Goal: Task Accomplishment & Management: Use online tool/utility

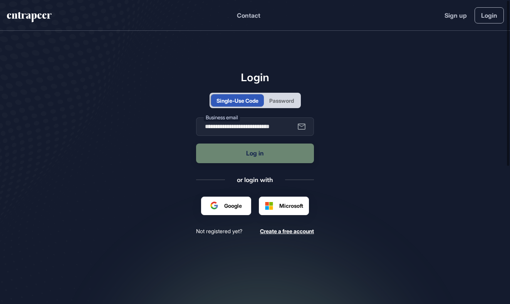
scroll to position [0, 0]
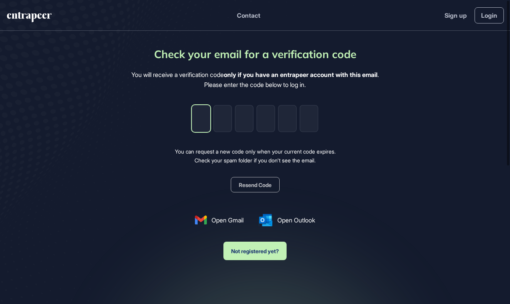
type input "*"
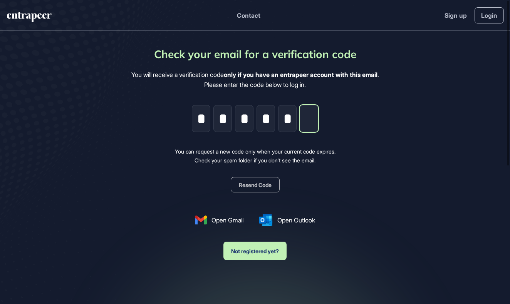
type input "*"
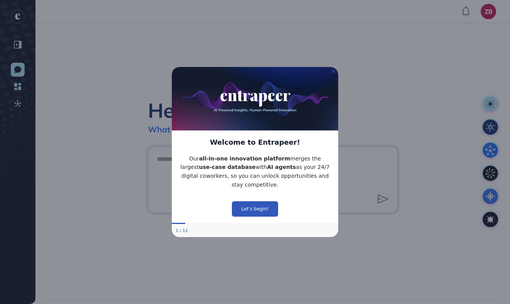
drag, startPoint x: 334, startPoint y: 70, endPoint x: 503, endPoint y: 137, distance: 182.2
click at [334, 70] on icon "Close Preview" at bounding box center [333, 70] width 3 height 3
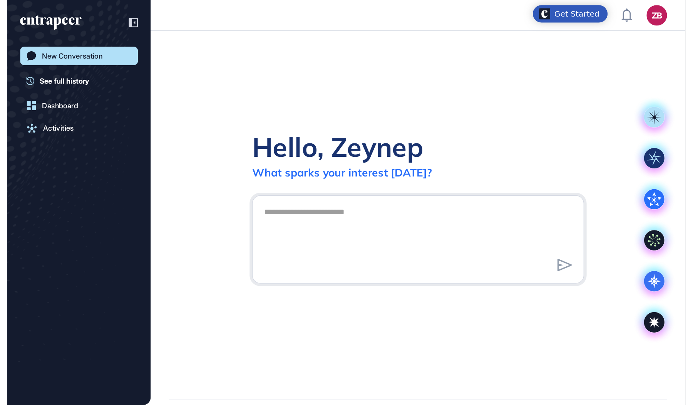
scroll to position [405, 693]
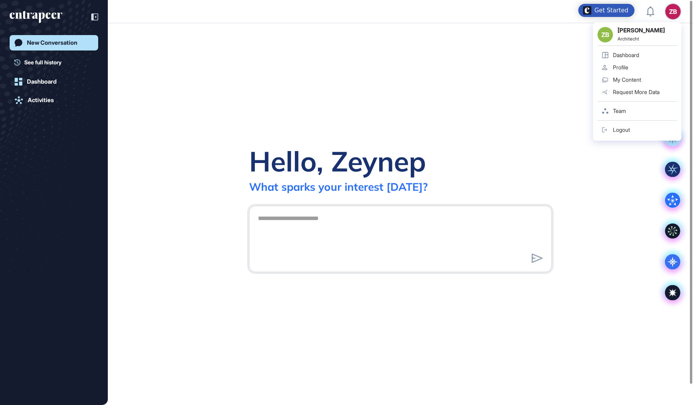
click at [510, 54] on div "Dashboard" at bounding box center [626, 55] width 26 height 6
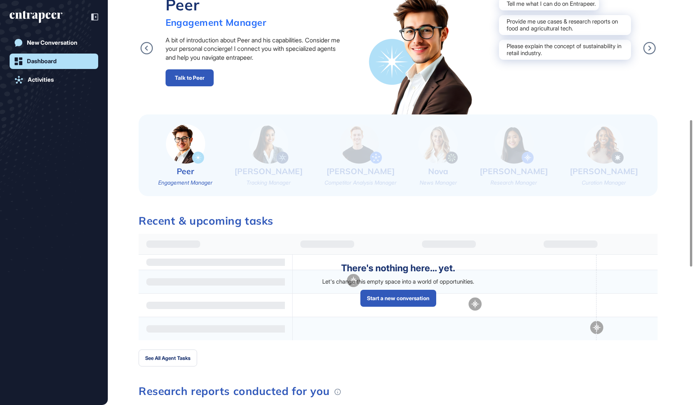
scroll to position [330, 0]
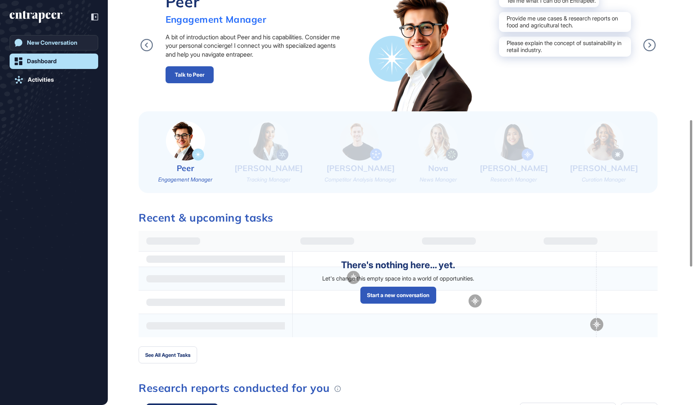
click at [45, 38] on link "New Conversation" at bounding box center [54, 42] width 89 height 15
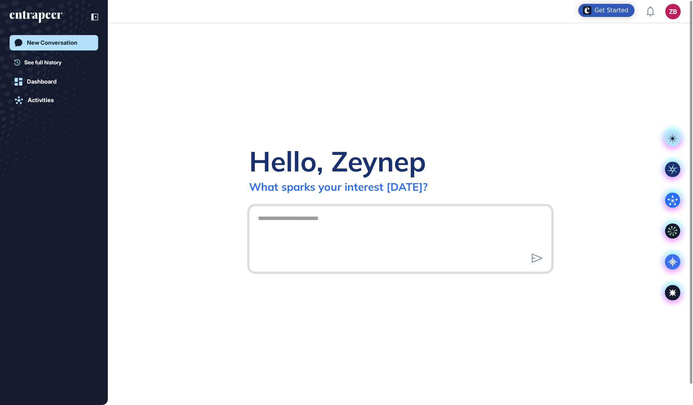
click at [297, 212] on textarea at bounding box center [400, 238] width 294 height 54
type textarea "**********"
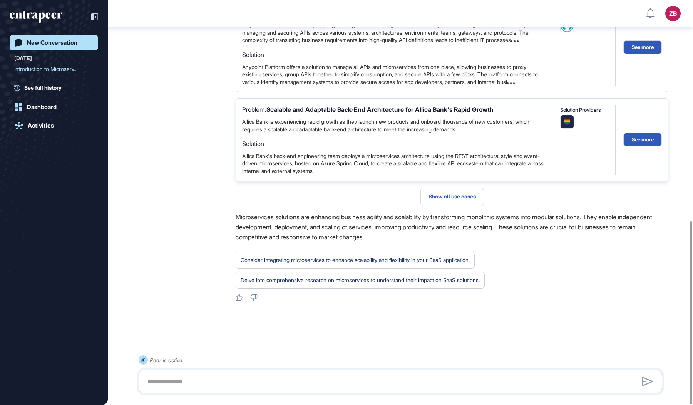
scroll to position [488, 0]
click at [312, 304] on textarea at bounding box center [400, 381] width 515 height 15
type textarea "**********"
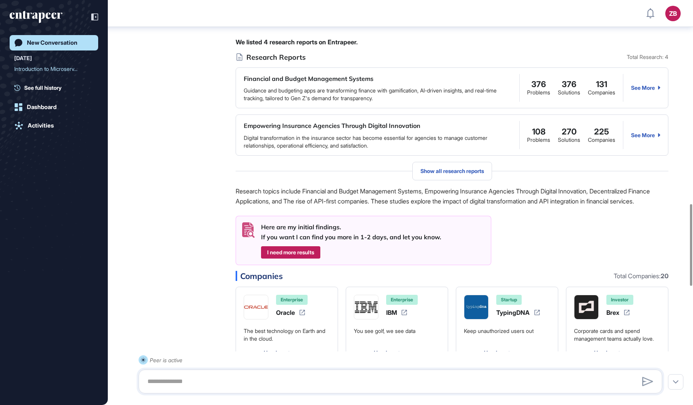
scroll to position [1005, 0]
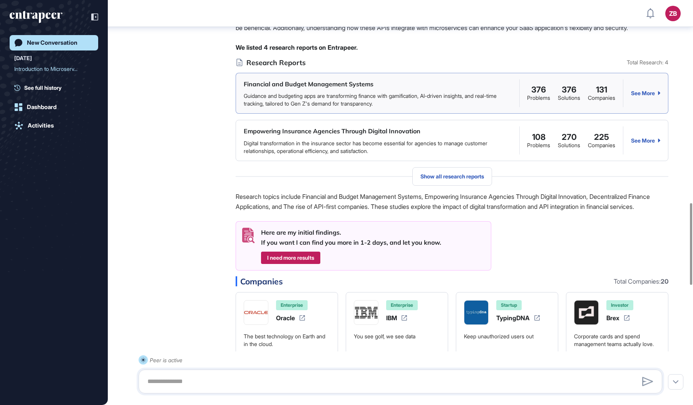
click at [510, 96] on div "See More" at bounding box center [645, 93] width 29 height 6
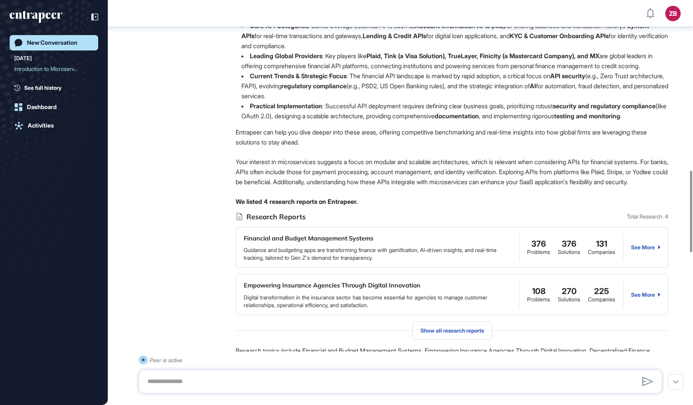
scroll to position [837, 0]
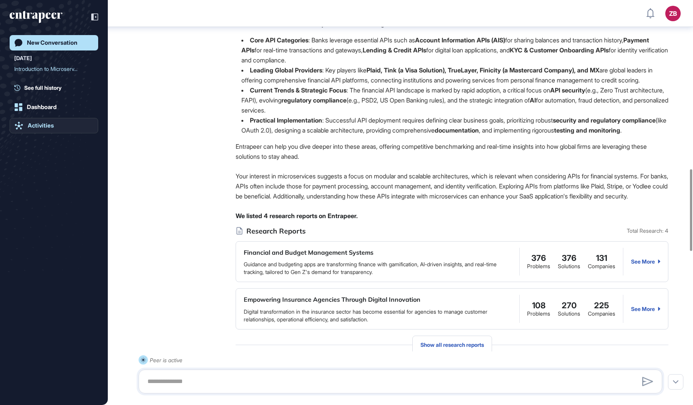
click at [50, 125] on div "Activities" at bounding box center [41, 125] width 26 height 7
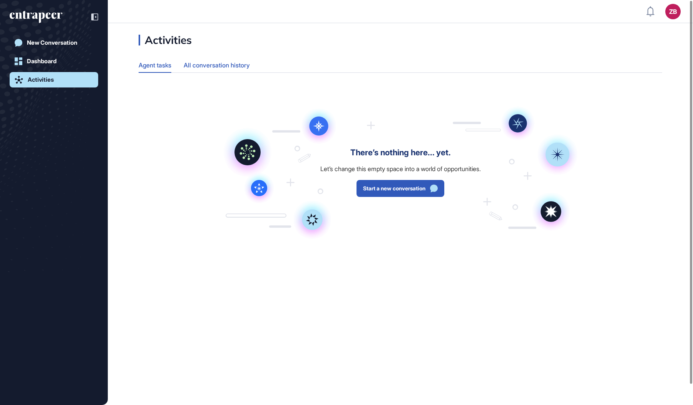
click at [212, 67] on div "All conversation history" at bounding box center [217, 65] width 66 height 15
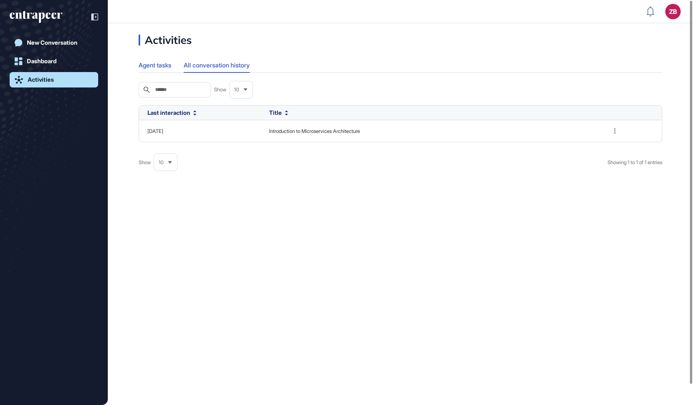
click at [163, 67] on div "Agent tasks" at bounding box center [155, 65] width 33 height 15
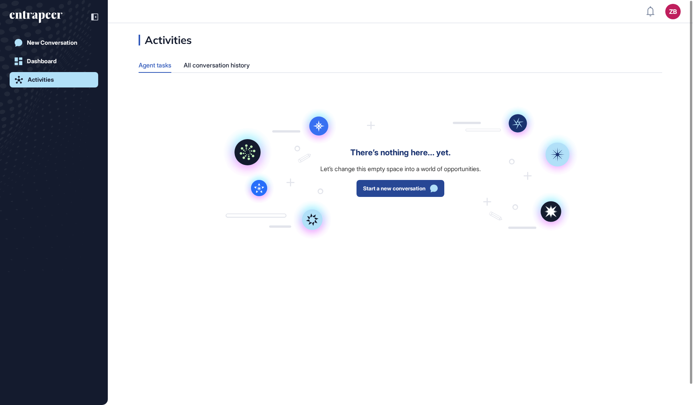
click at [397, 191] on span "Start a new conversation" at bounding box center [394, 188] width 62 height 5
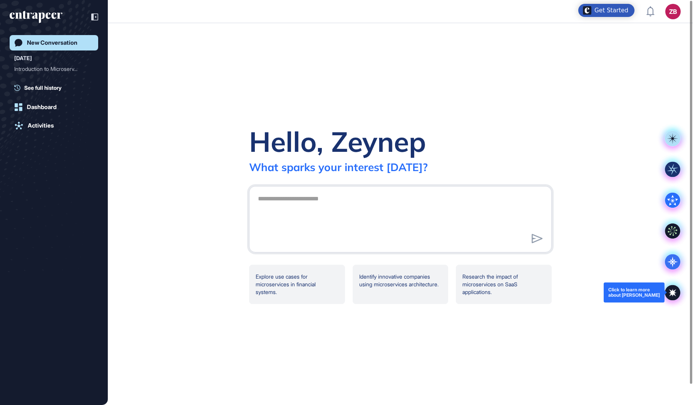
click at [510, 293] on icon at bounding box center [672, 292] width 15 height 15
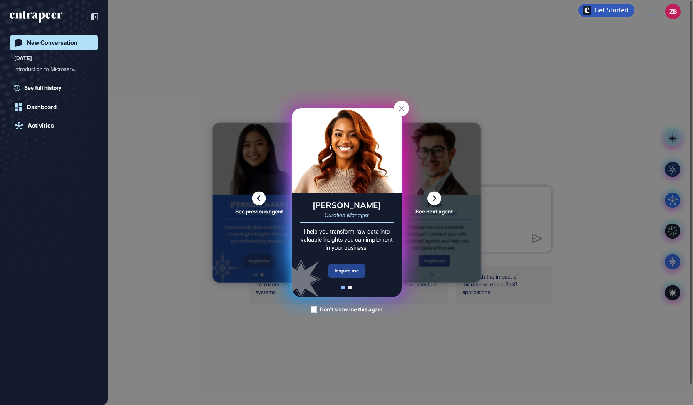
click at [351, 270] on div "Inspire me" at bounding box center [347, 271] width 37 height 14
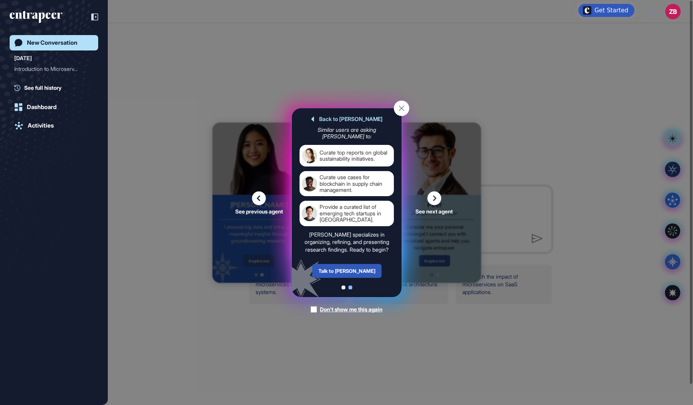
click at [354, 205] on div "Provide a curated list of emerging tech startups in [GEOGRAPHIC_DATA]." at bounding box center [356, 213] width 72 height 19
click at [405, 108] on rect at bounding box center [401, 108] width 15 height 15
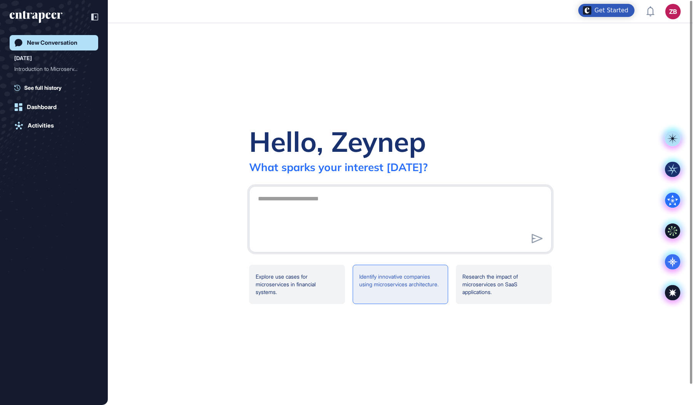
click at [391, 285] on div "Identify innovative companies using microservices architecture." at bounding box center [401, 284] width 96 height 39
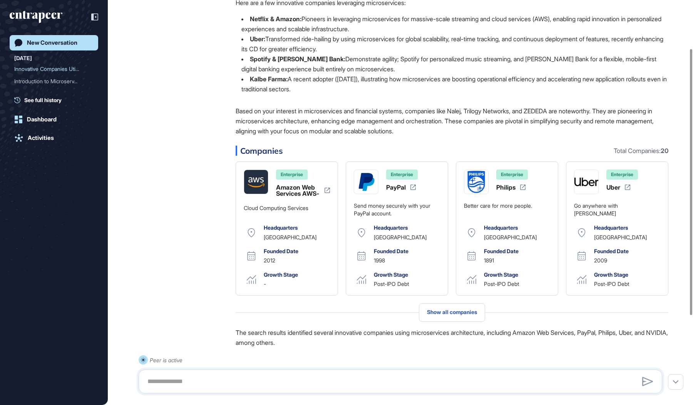
scroll to position [106, 0]
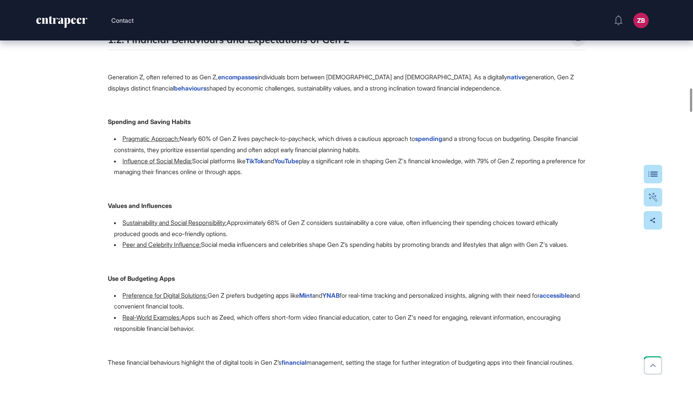
scroll to position [1473, 0]
